Goal: Information Seeking & Learning: Learn about a topic

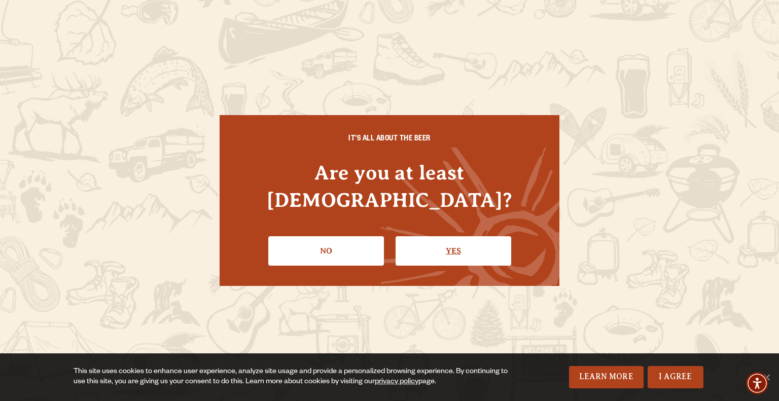
click at [441, 240] on link "Yes" at bounding box center [453, 250] width 116 height 29
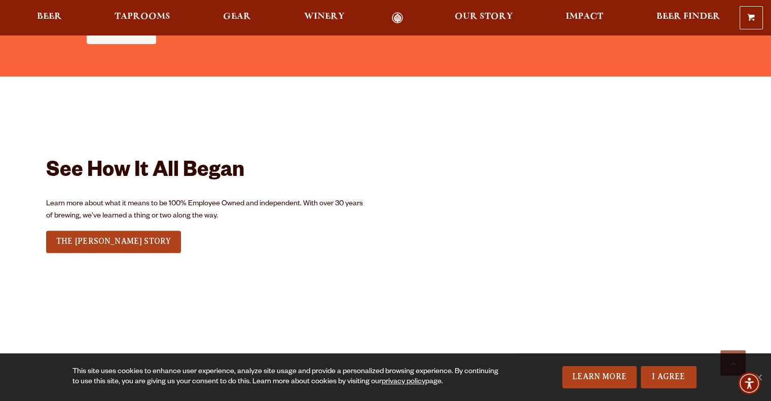
scroll to position [1138, 0]
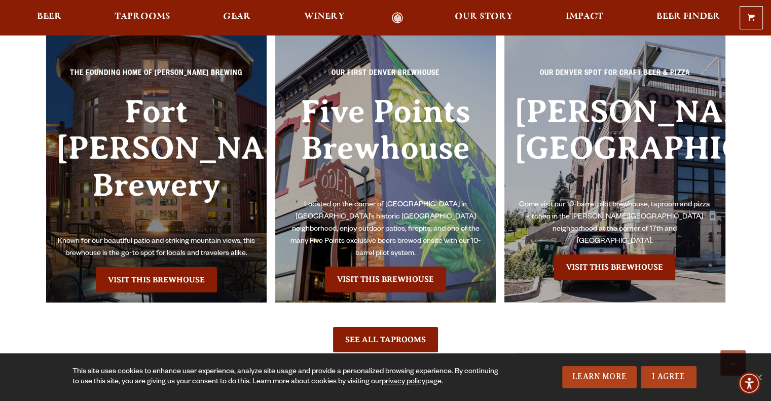
scroll to position [2249, 0]
click at [170, 267] on link "Visit this Brewhouse" at bounding box center [156, 279] width 121 height 25
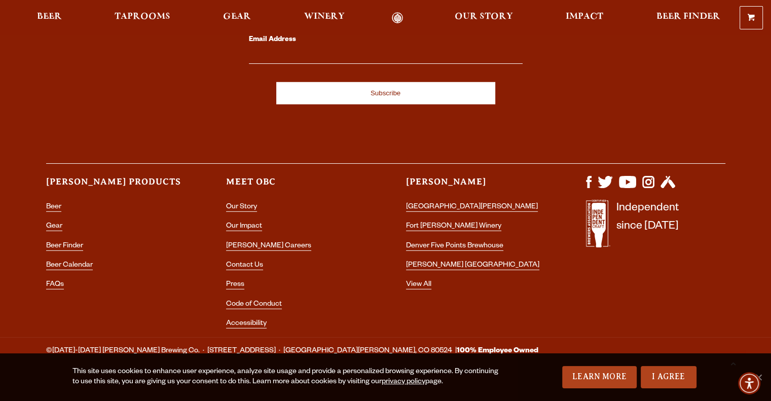
scroll to position [2927, 0]
click at [464, 295] on div "Let's stay connected! Enter your email to sign up for our newsletter! Email Add…" at bounding box center [386, 136] width 730 height 401
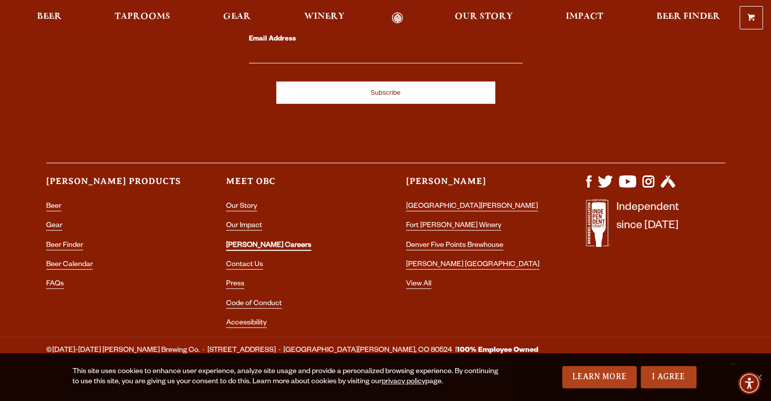
click at [231, 242] on link "[PERSON_NAME] Careers" at bounding box center [268, 246] width 85 height 9
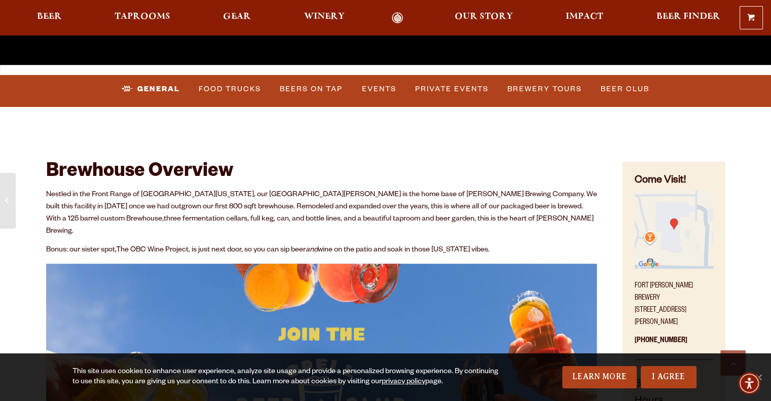
scroll to position [389, 0]
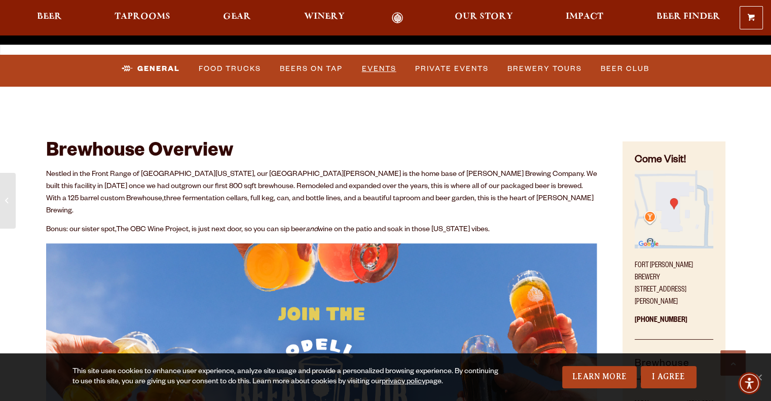
click at [382, 70] on link "Events" at bounding box center [379, 68] width 43 height 23
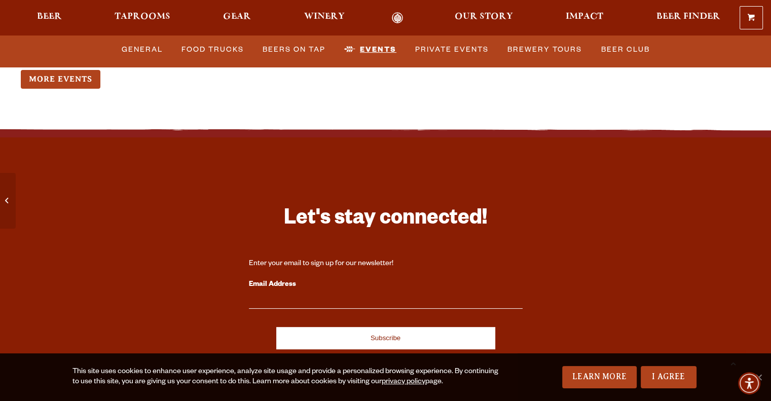
scroll to position [4179, 0]
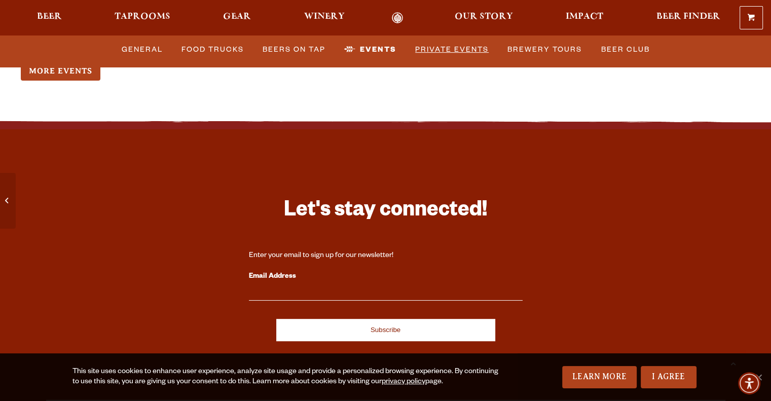
click at [455, 42] on link "Private Events" at bounding box center [452, 49] width 82 height 23
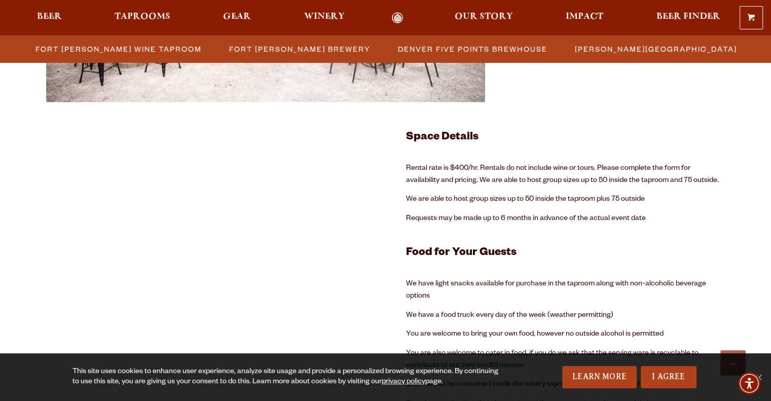
scroll to position [1977, 0]
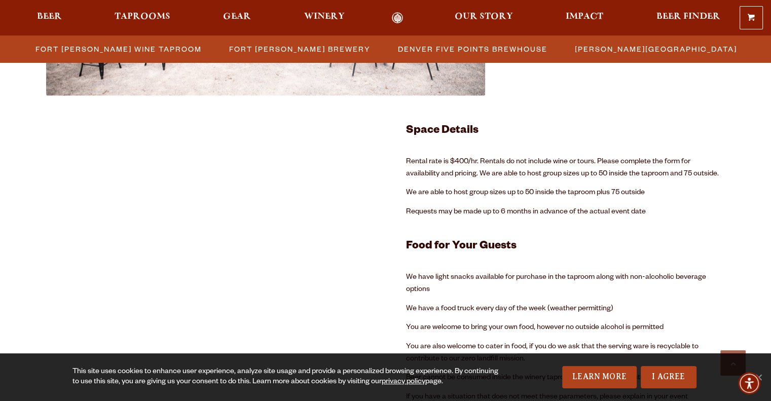
click at [544, 199] on div "Space Details Rental rate is $400/hr. Rentals do not include wine or tours. Ple…" at bounding box center [565, 268] width 319 height 295
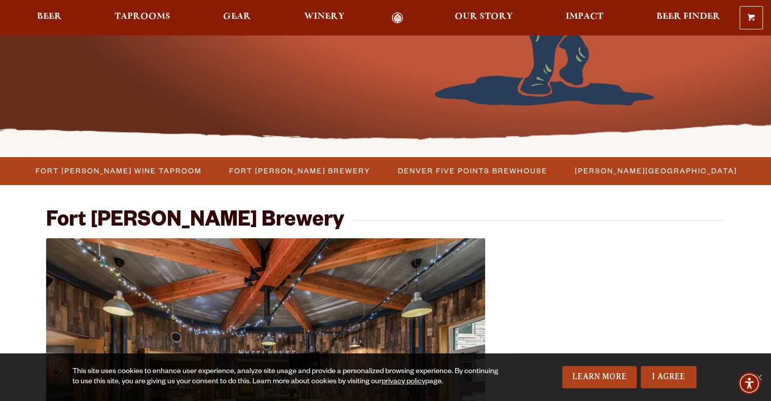
scroll to position [232, 0]
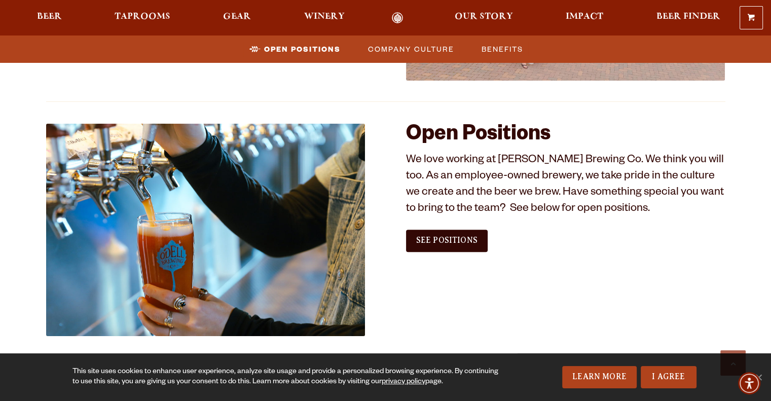
scroll to position [541, 0]
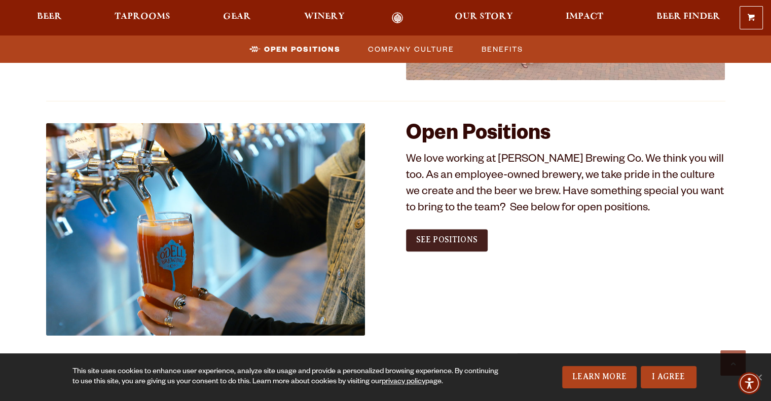
click at [416, 237] on span "See Positions" at bounding box center [446, 239] width 61 height 9
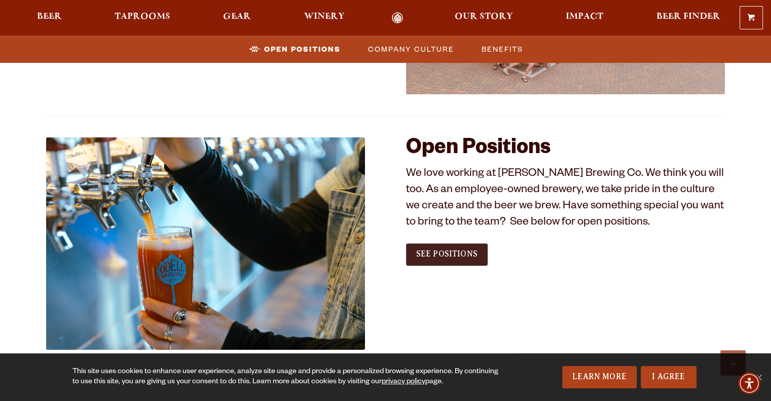
scroll to position [562, 0]
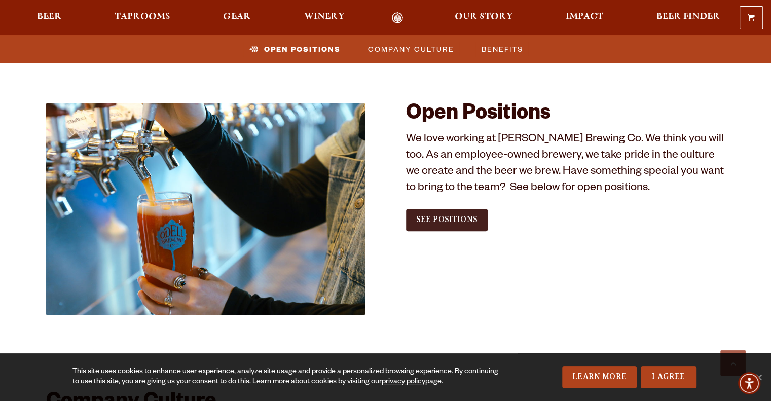
click at [454, 218] on span "See Positions" at bounding box center [446, 219] width 61 height 9
click at [547, 316] on div at bounding box center [385, 353] width 679 height 76
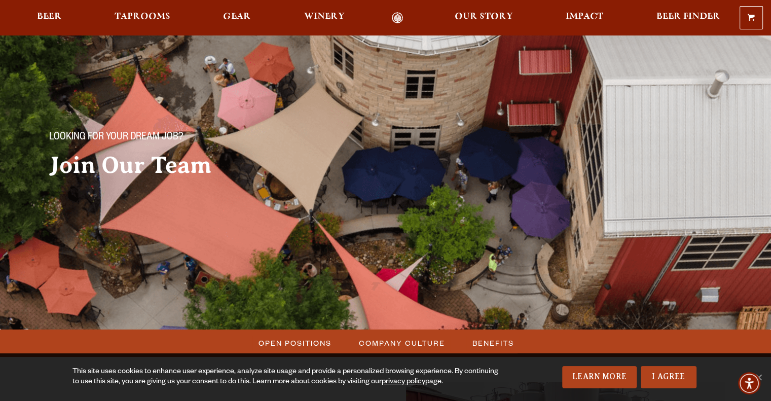
scroll to position [23, 0]
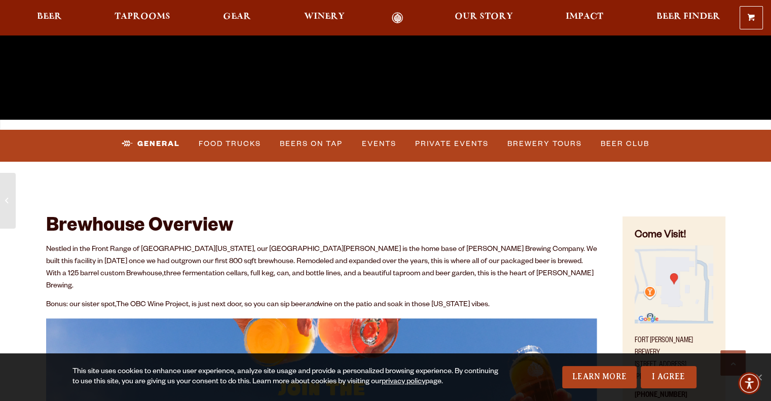
scroll to position [315, 0]
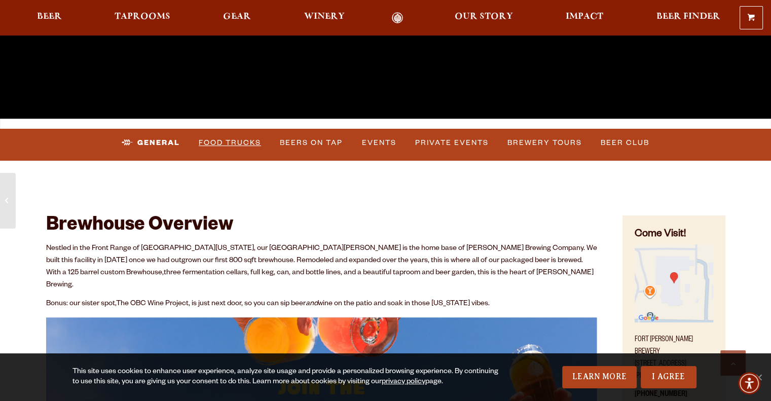
click at [239, 148] on link "Food Trucks" at bounding box center [230, 142] width 70 height 23
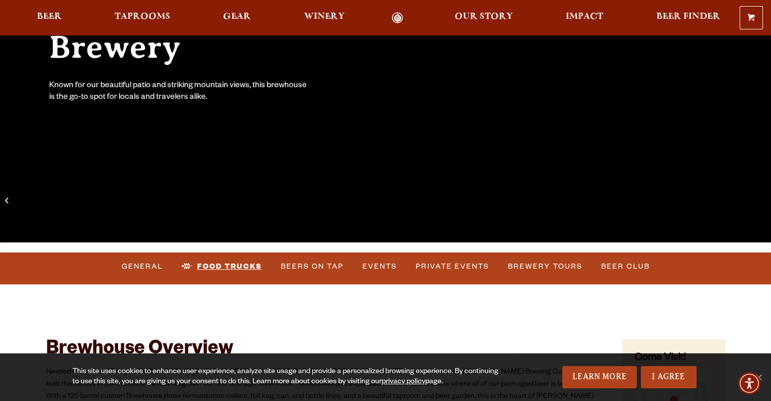
scroll to position [239, 0]
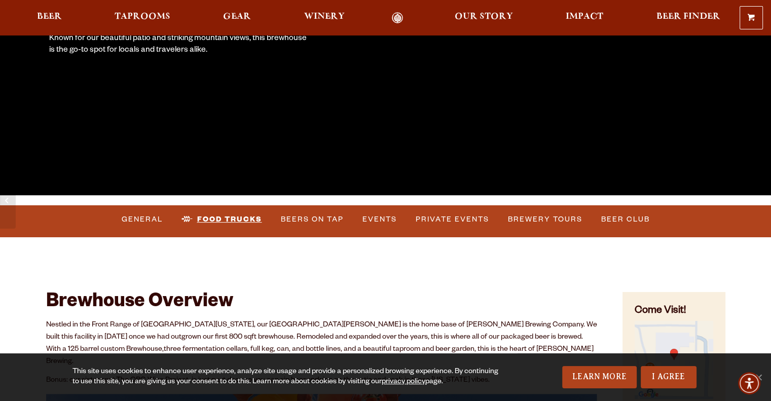
click at [217, 216] on link "Food Trucks" at bounding box center [221, 219] width 89 height 23
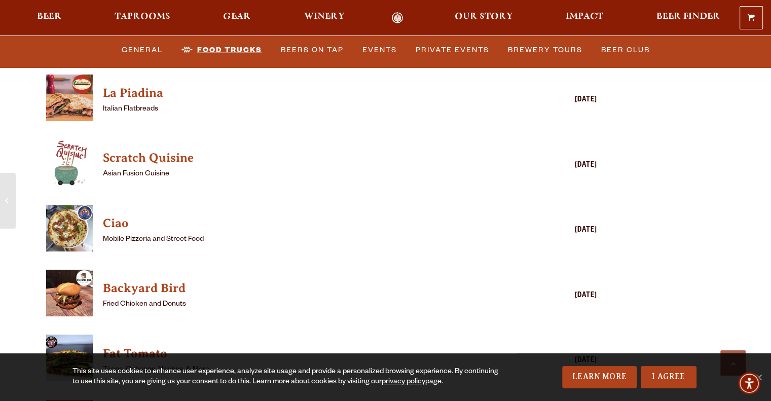
scroll to position [2485, 0]
click at [166, 151] on h4 "Scratch Quisine" at bounding box center [307, 159] width 409 height 16
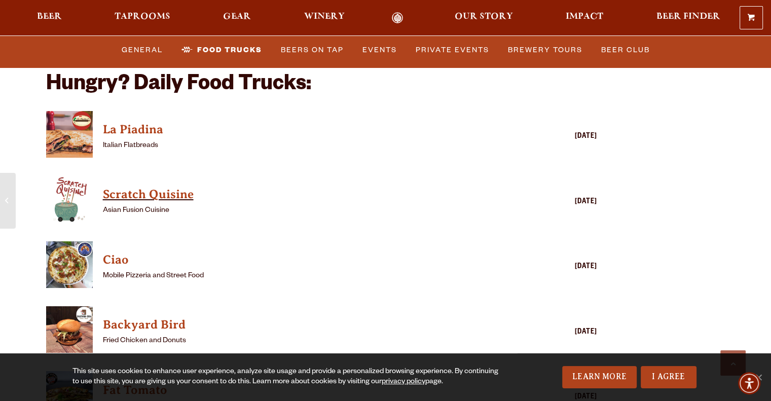
scroll to position [2449, 0]
click at [138, 122] on h4 "La Piadina" at bounding box center [307, 130] width 409 height 16
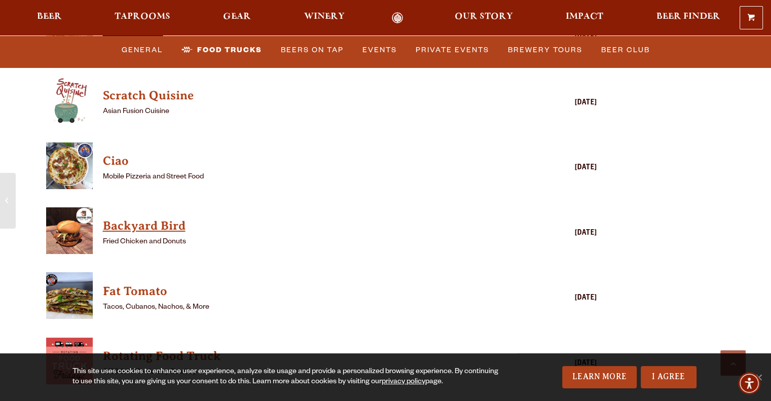
scroll to position [2547, 0]
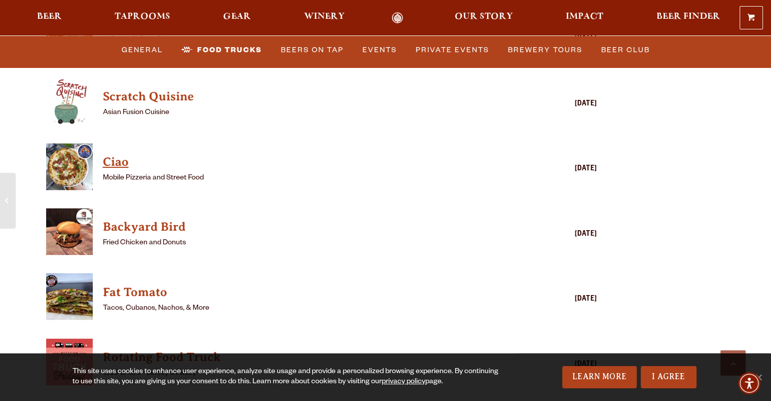
click at [117, 154] on h4 "Ciao" at bounding box center [307, 162] width 409 height 16
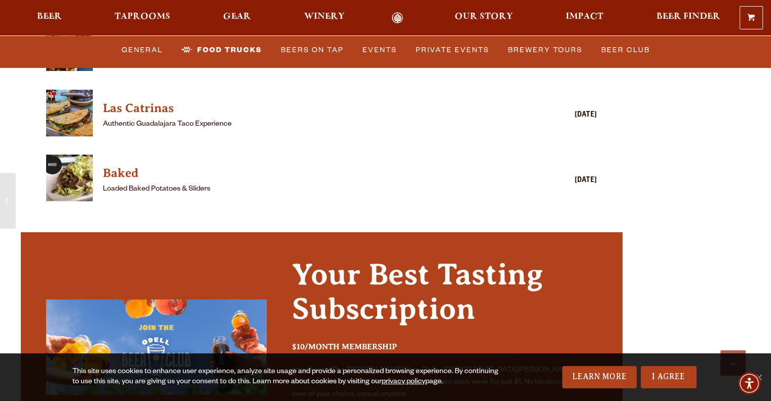
scroll to position [2928, 0]
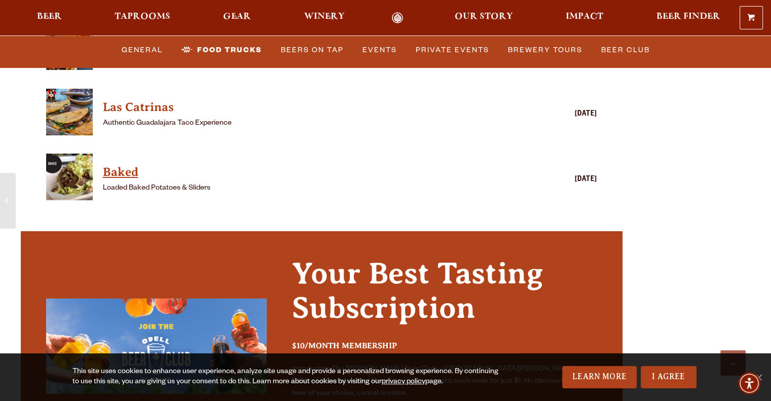
click at [114, 164] on h4 "Baked" at bounding box center [307, 172] width 409 height 16
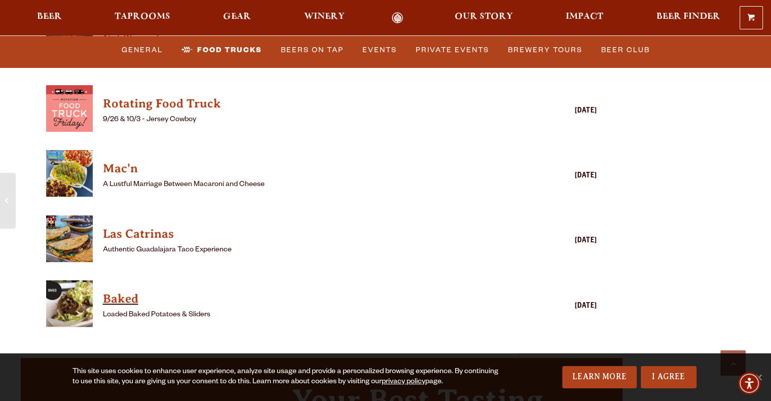
scroll to position [2764, 0]
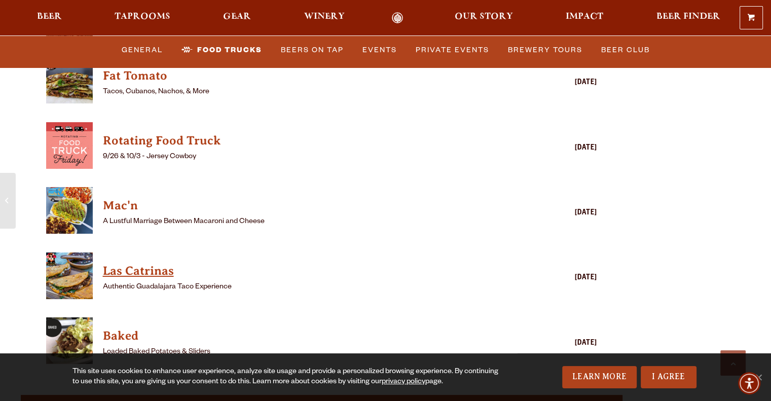
click at [128, 263] on h4 "Las Catrinas" at bounding box center [307, 271] width 409 height 16
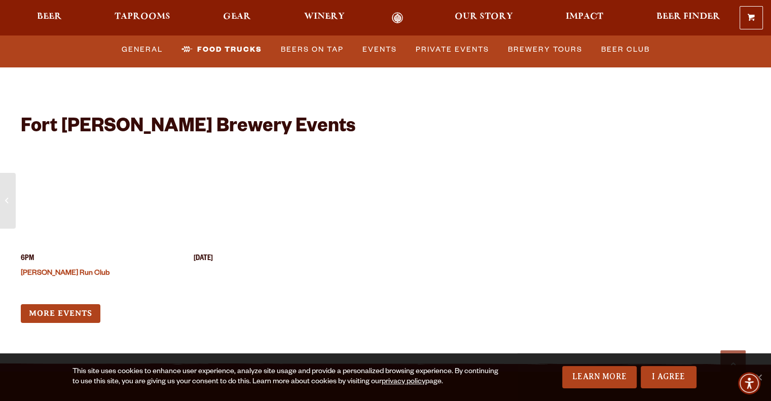
scroll to position [3928, 0]
